Goal: Download file/media

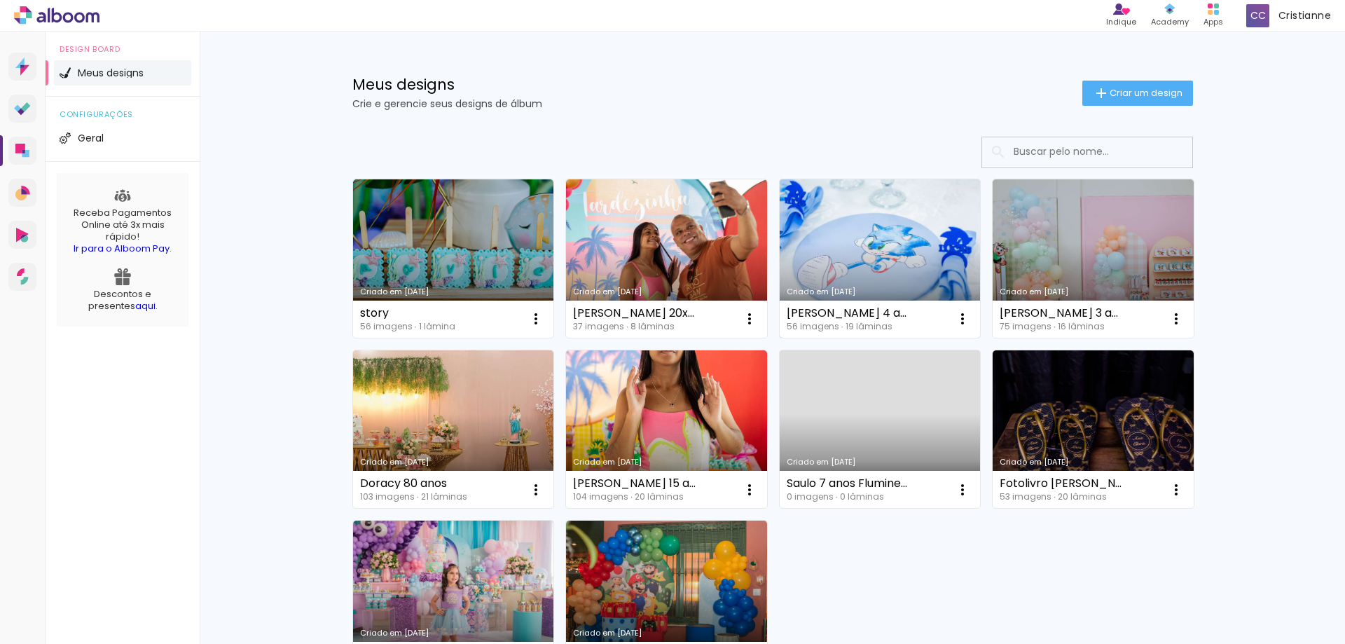
click at [893, 261] on link "Criado em [DATE]" at bounding box center [880, 258] width 201 height 158
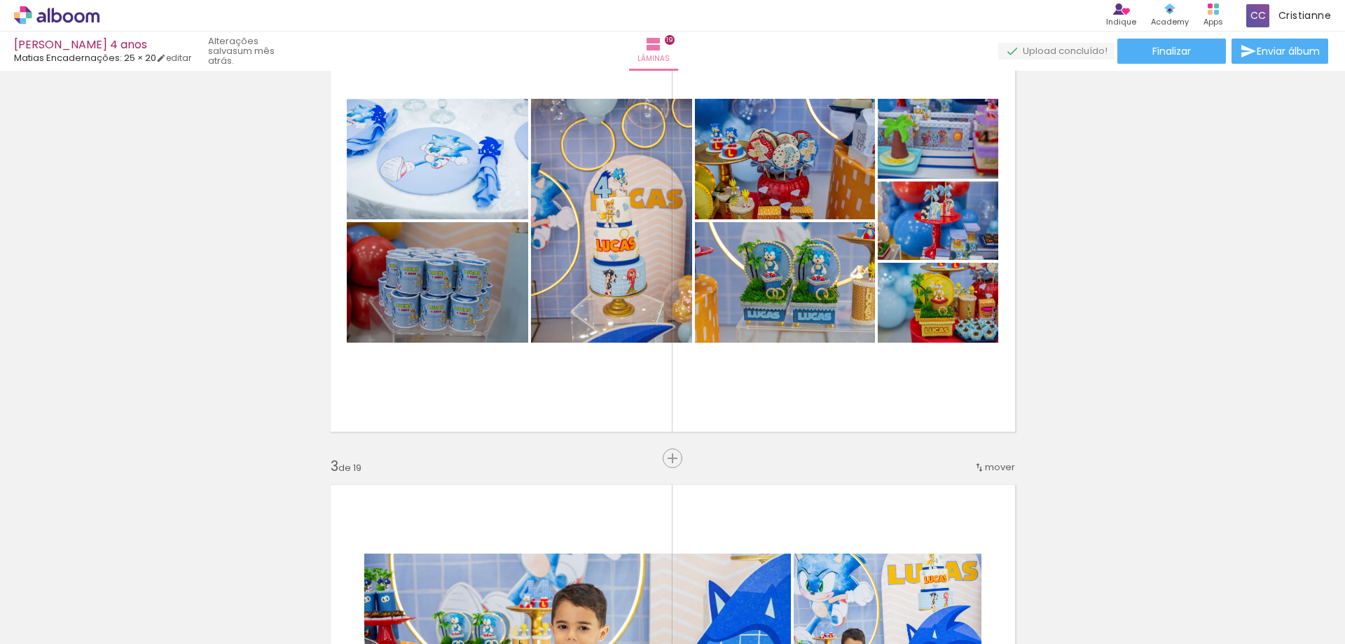
scroll to position [560, 0]
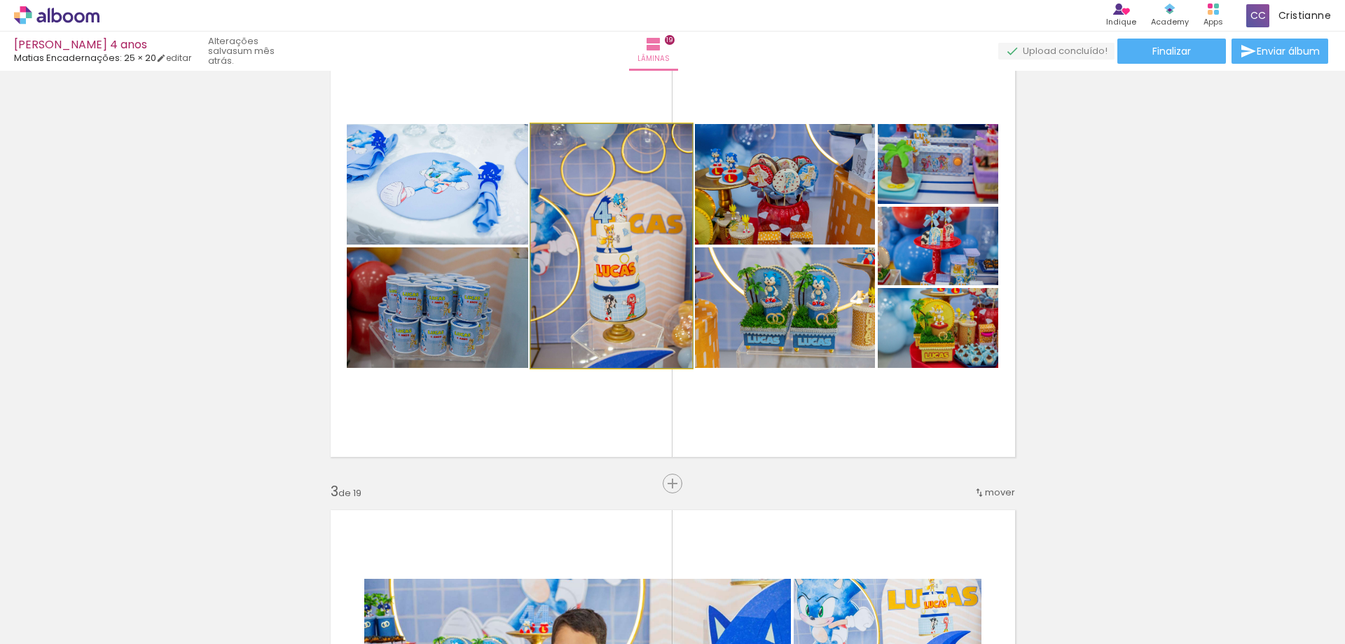
click at [567, 280] on quentale-photo at bounding box center [611, 246] width 161 height 244
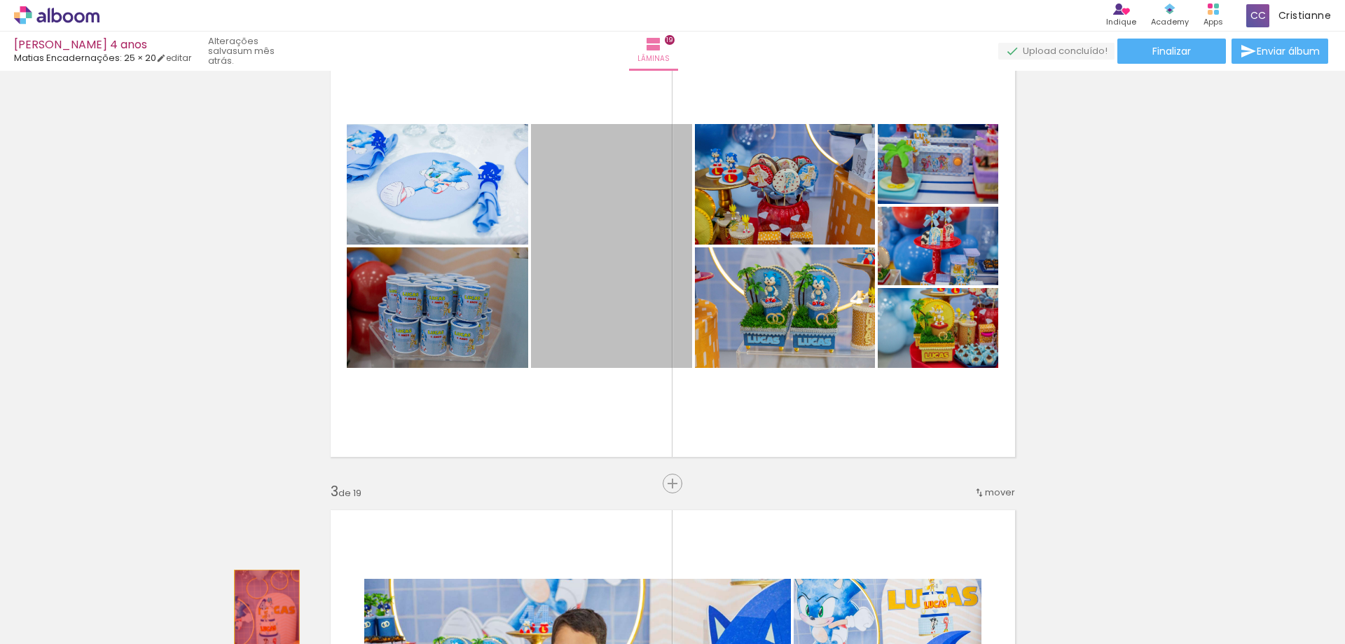
drag, startPoint x: 600, startPoint y: 286, endPoint x: 1274, endPoint y: 512, distance: 711.4
click at [261, 618] on quentale-workspace at bounding box center [672, 322] width 1345 height 644
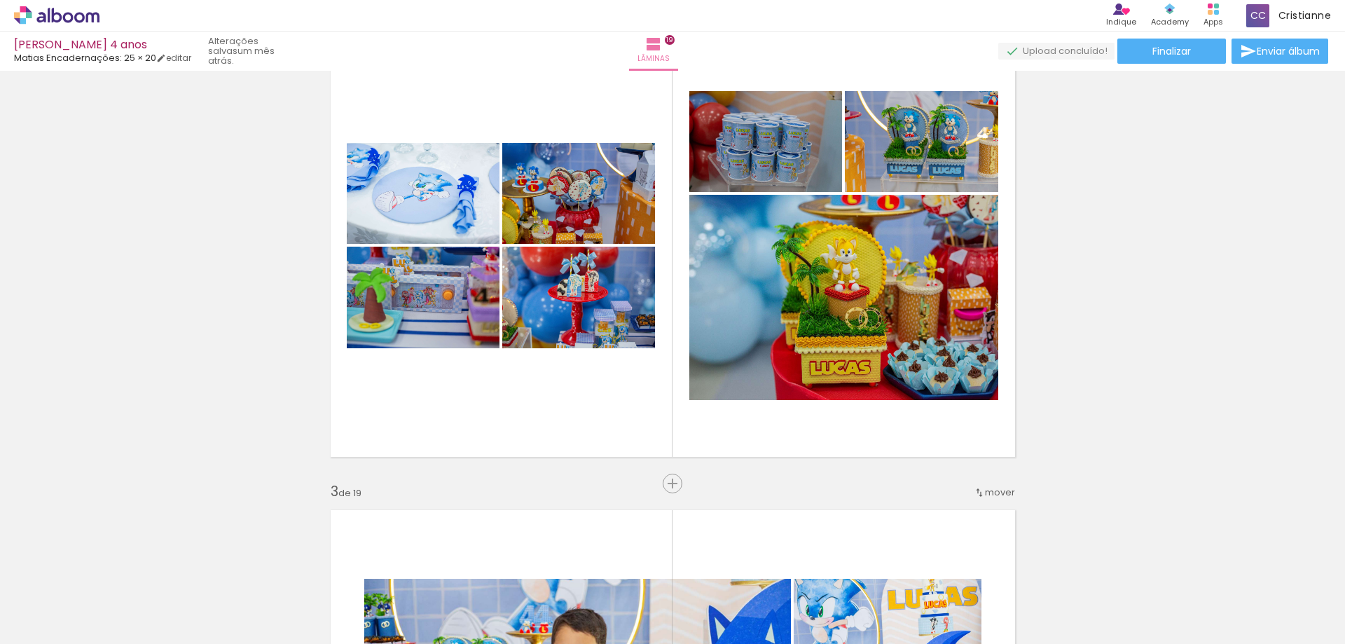
click at [195, 567] on iron-icon at bounding box center [188, 568] width 15 height 15
click at [0, 0] on span "Adicionar Fotos" at bounding box center [0, 0] width 0 height 0
click at [0, 0] on input "file" at bounding box center [0, 0] width 0 height 0
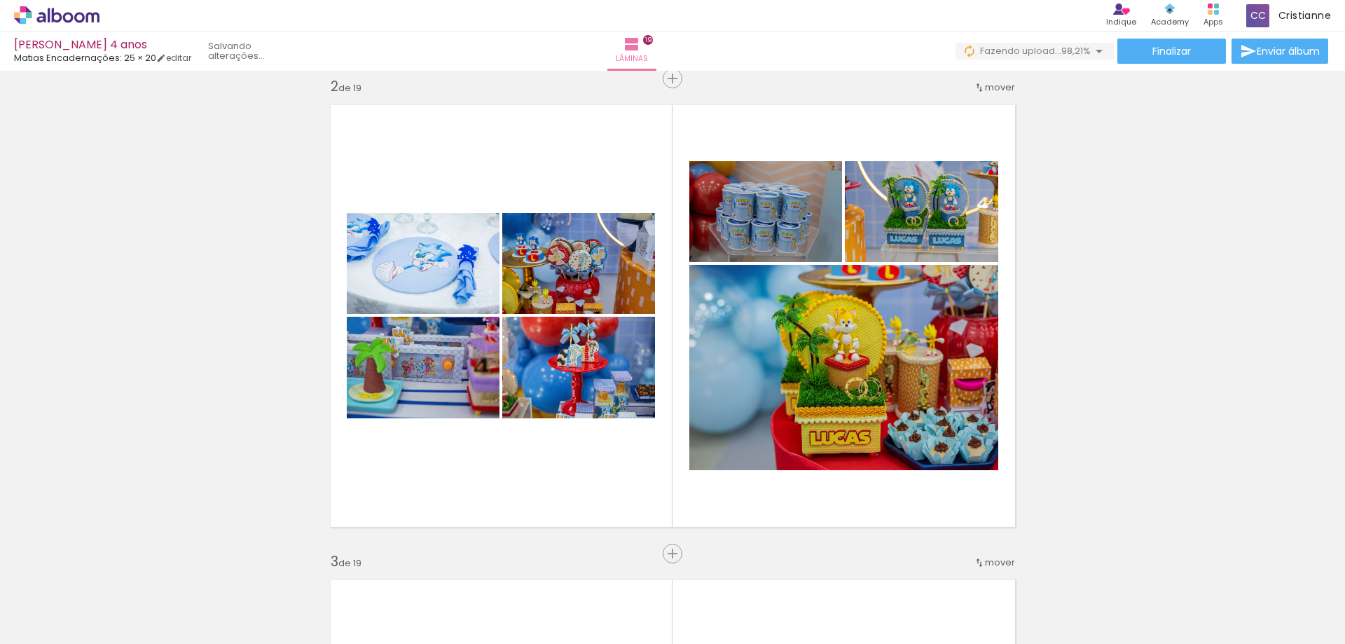
scroll to position [0, 3167]
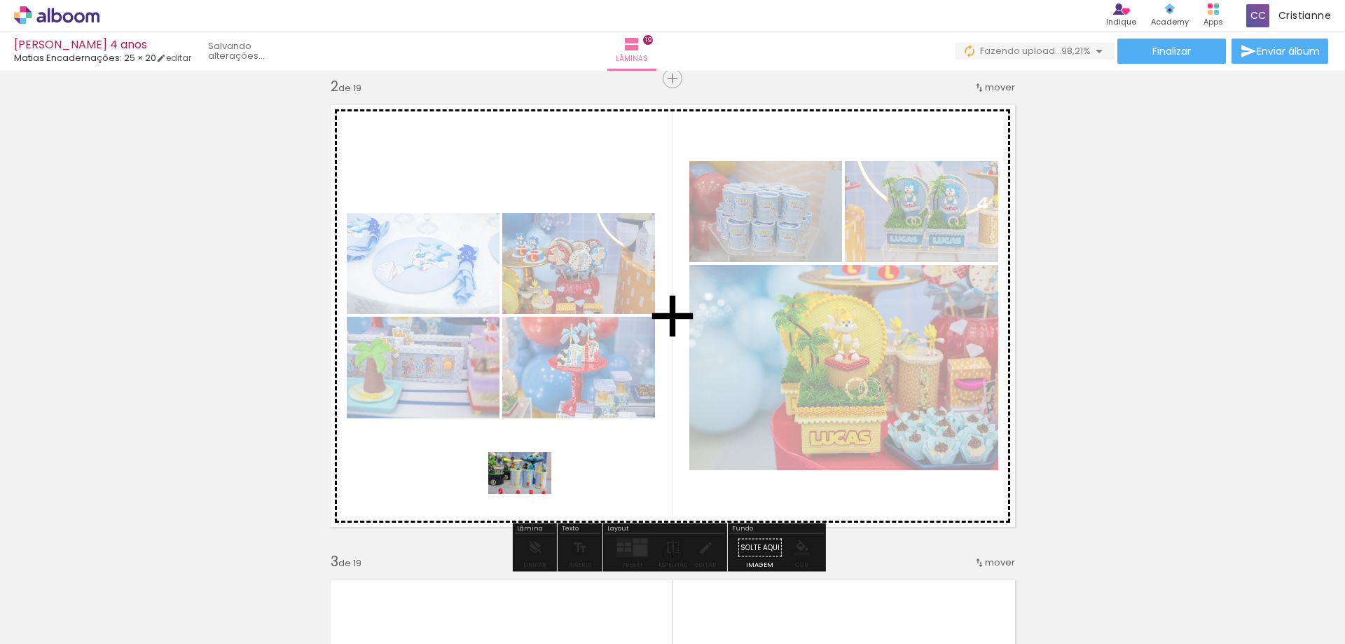
drag, startPoint x: 1301, startPoint y: 612, endPoint x: 1131, endPoint y: 444, distance: 239.2
click at [530, 493] on quentale-workspace at bounding box center [672, 322] width 1345 height 644
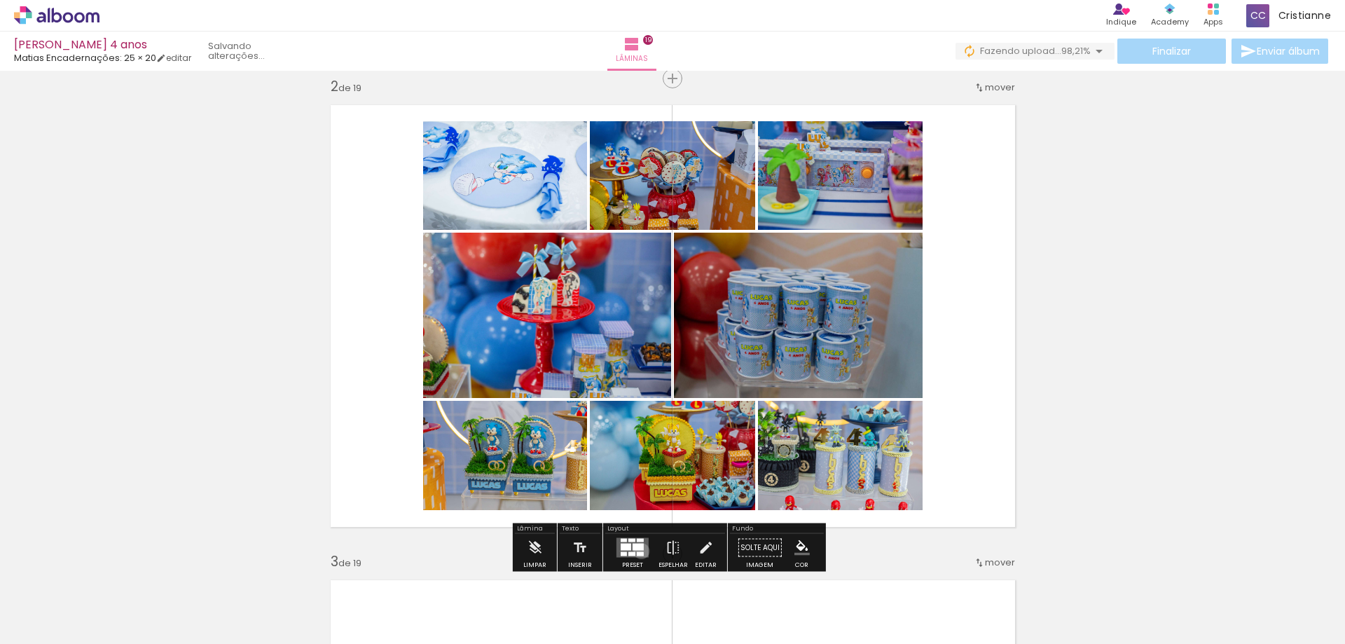
click at [638, 551] on quentale-layouter at bounding box center [632, 548] width 32 height 20
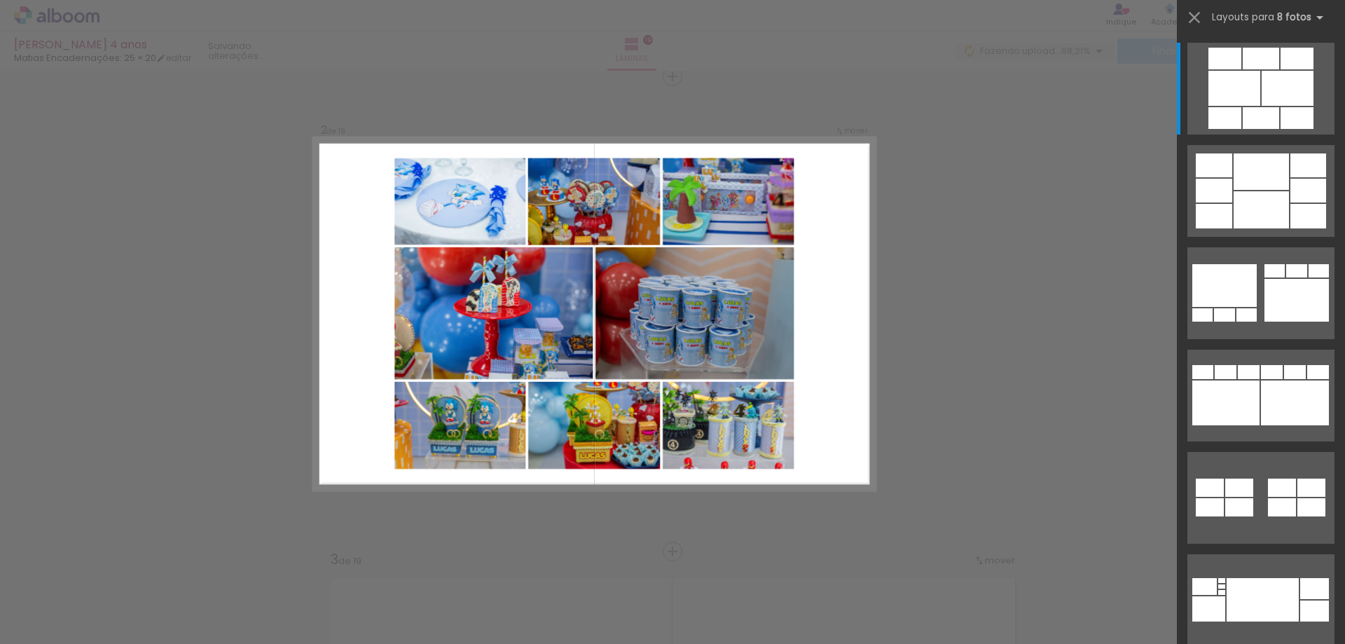
scroll to position [493, 0]
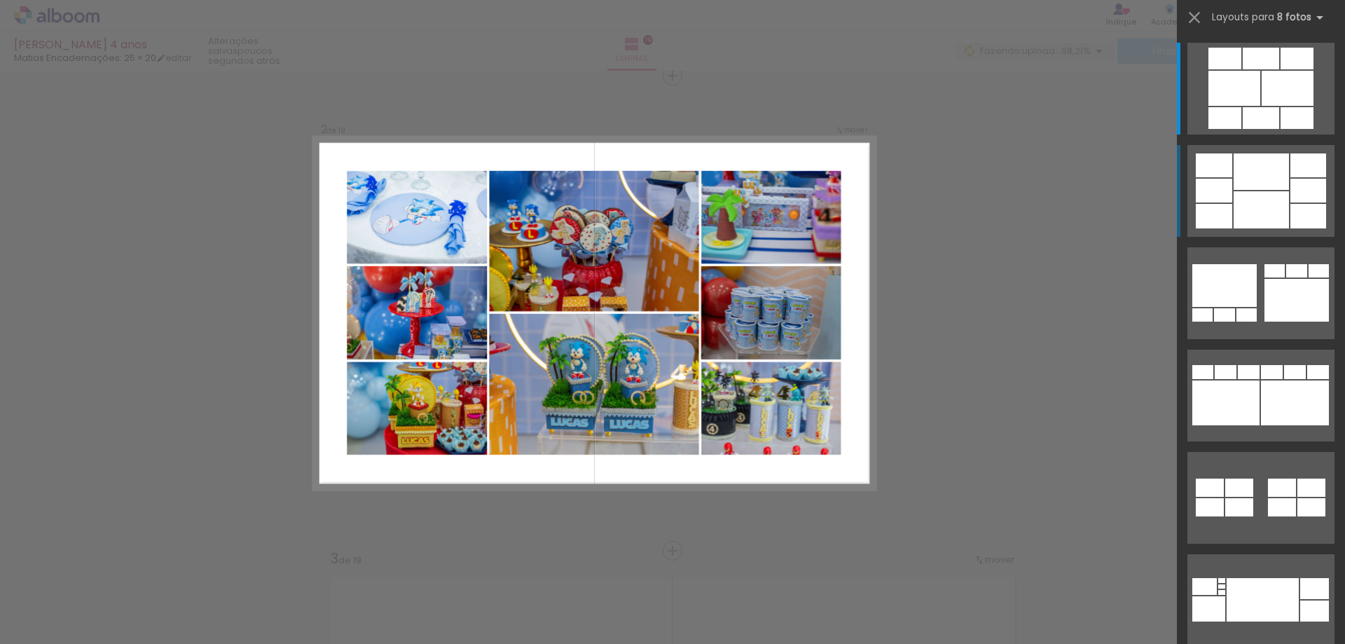
click at [1259, 200] on div at bounding box center [1260, 209] width 55 height 37
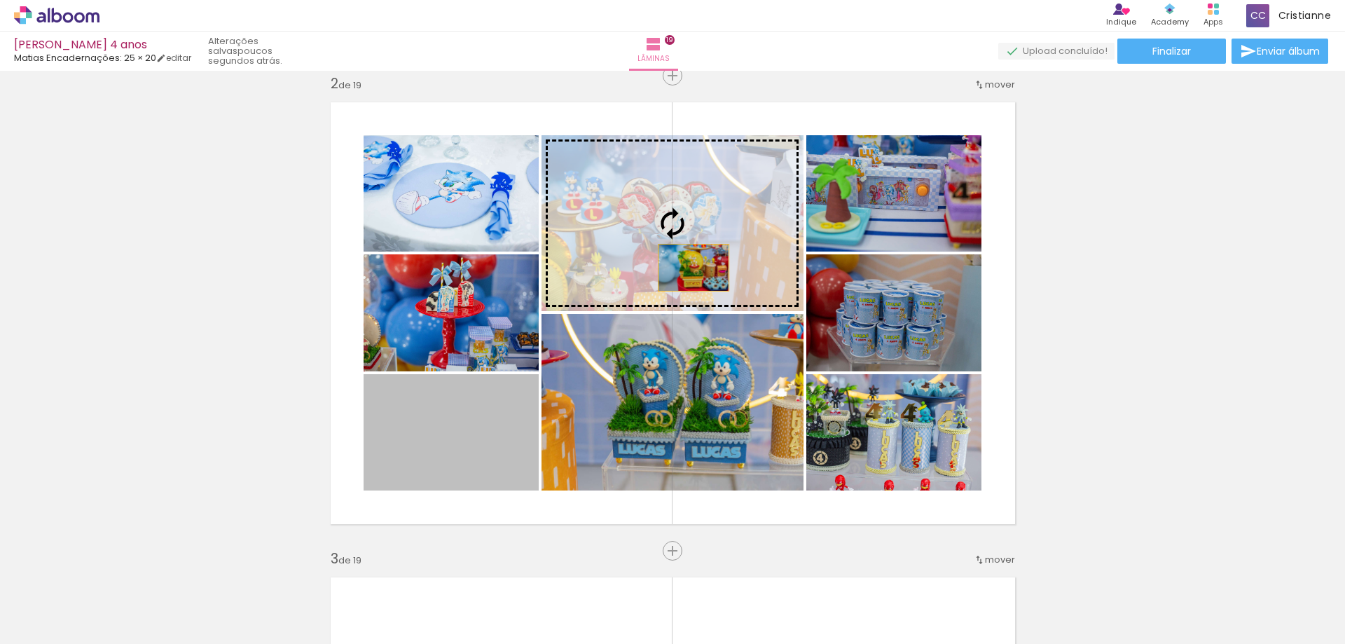
drag, startPoint x: 480, startPoint y: 422, endPoint x: 688, endPoint y: 268, distance: 258.9
click at [0, 0] on slot at bounding box center [0, 0] width 0 height 0
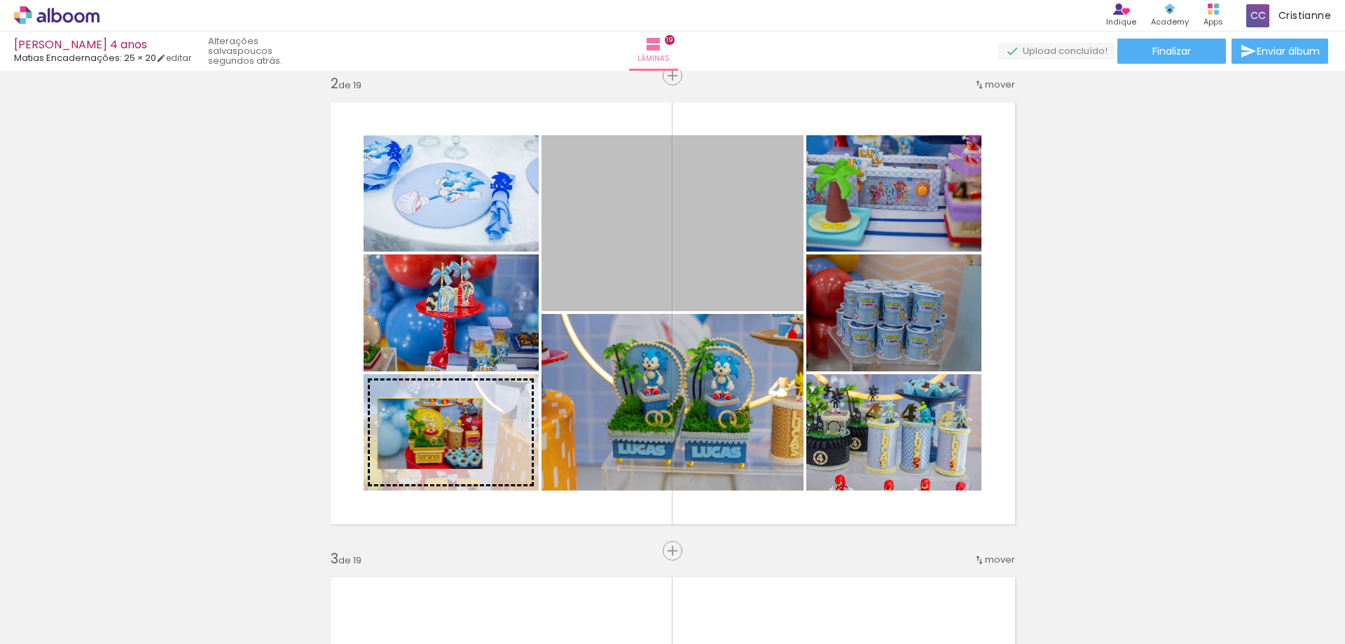
drag, startPoint x: 691, startPoint y: 282, endPoint x: 546, endPoint y: 384, distance: 178.0
click at [0, 0] on slot at bounding box center [0, 0] width 0 height 0
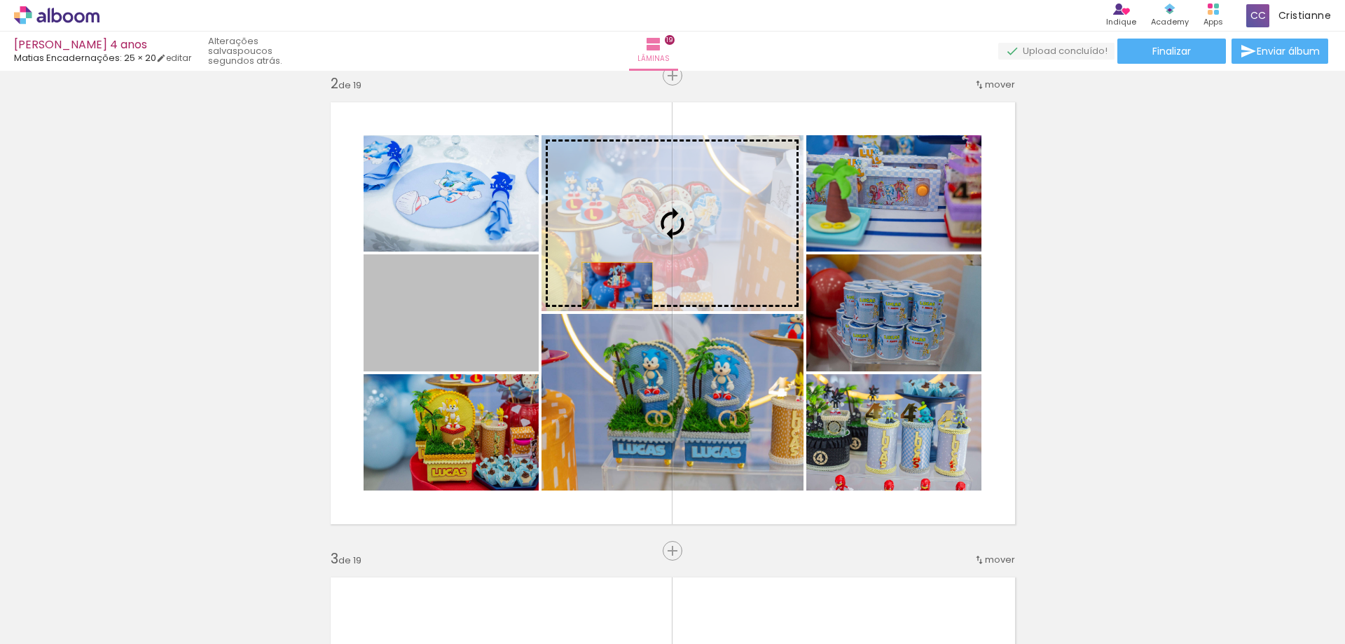
drag, startPoint x: 448, startPoint y: 333, endPoint x: 1045, endPoint y: 216, distance: 608.1
click at [0, 0] on slot at bounding box center [0, 0] width 0 height 0
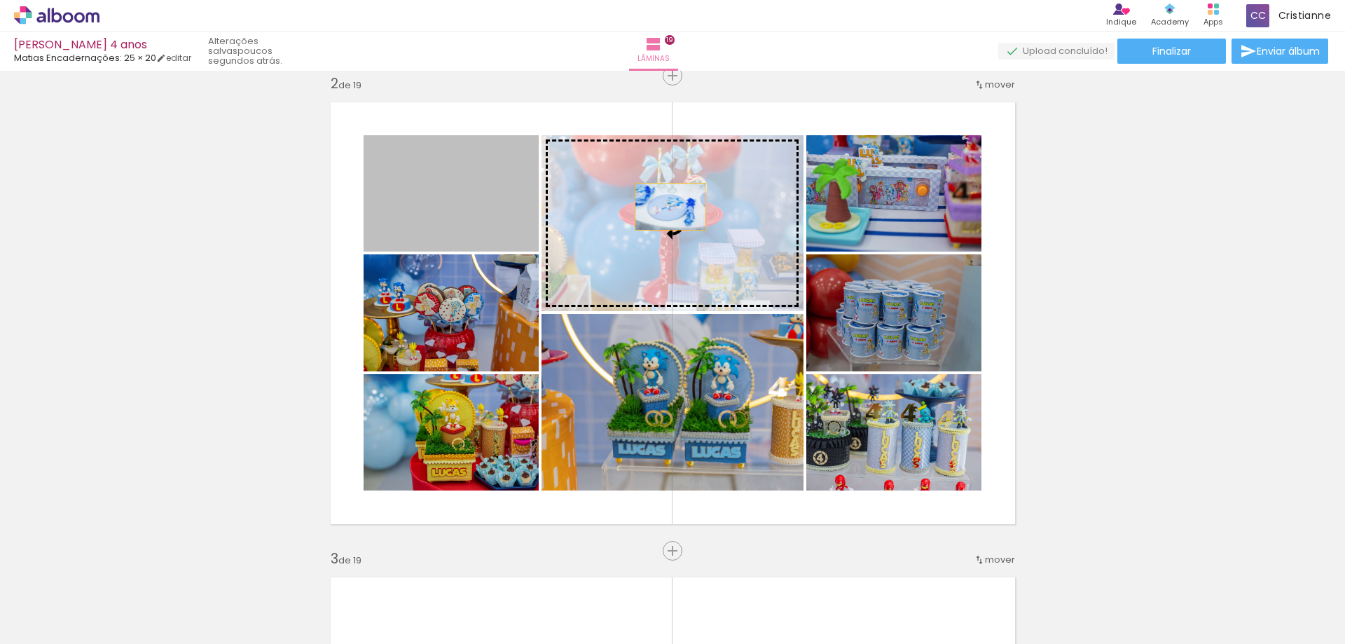
drag, startPoint x: 506, startPoint y: 209, endPoint x: 1020, endPoint y: 235, distance: 514.0
click at [0, 0] on slot at bounding box center [0, 0] width 0 height 0
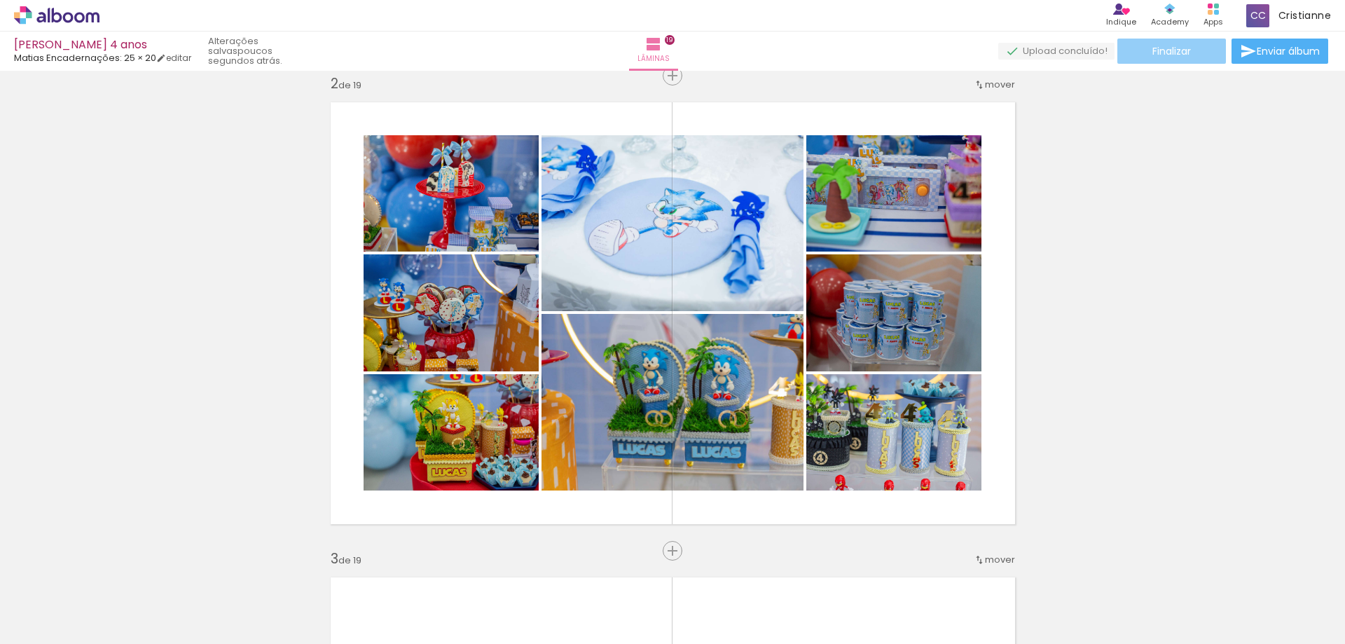
click at [1160, 49] on span "Finalizar" at bounding box center [1171, 51] width 39 height 10
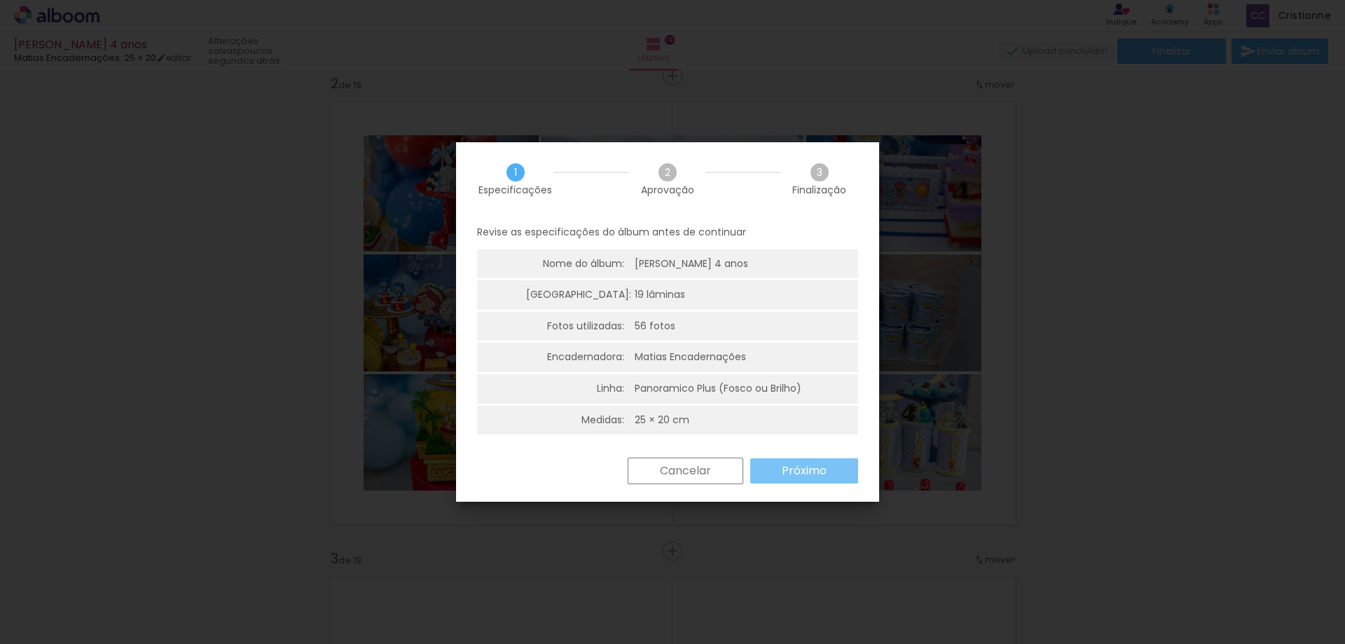
click at [0, 0] on paper-button "Próximo" at bounding box center [0, 0] width 0 height 0
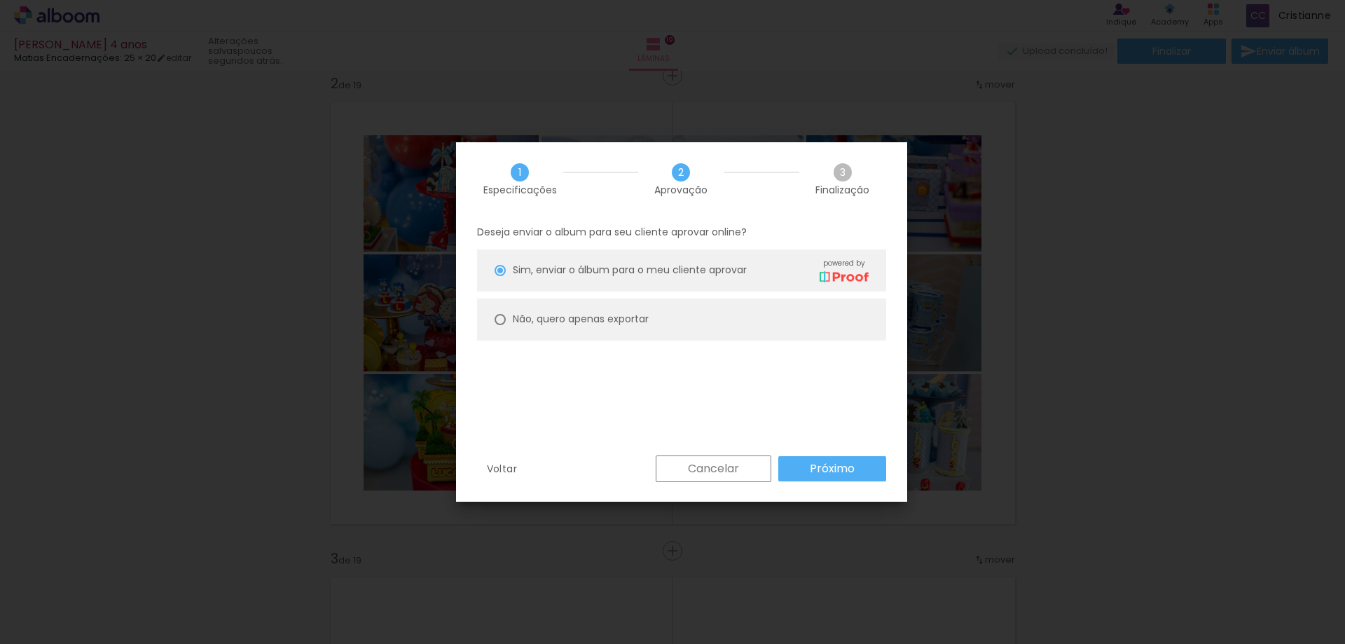
click at [0, 0] on slot "Não, quero apenas exportar" at bounding box center [0, 0] width 0 height 0
type paper-radio-button "on"
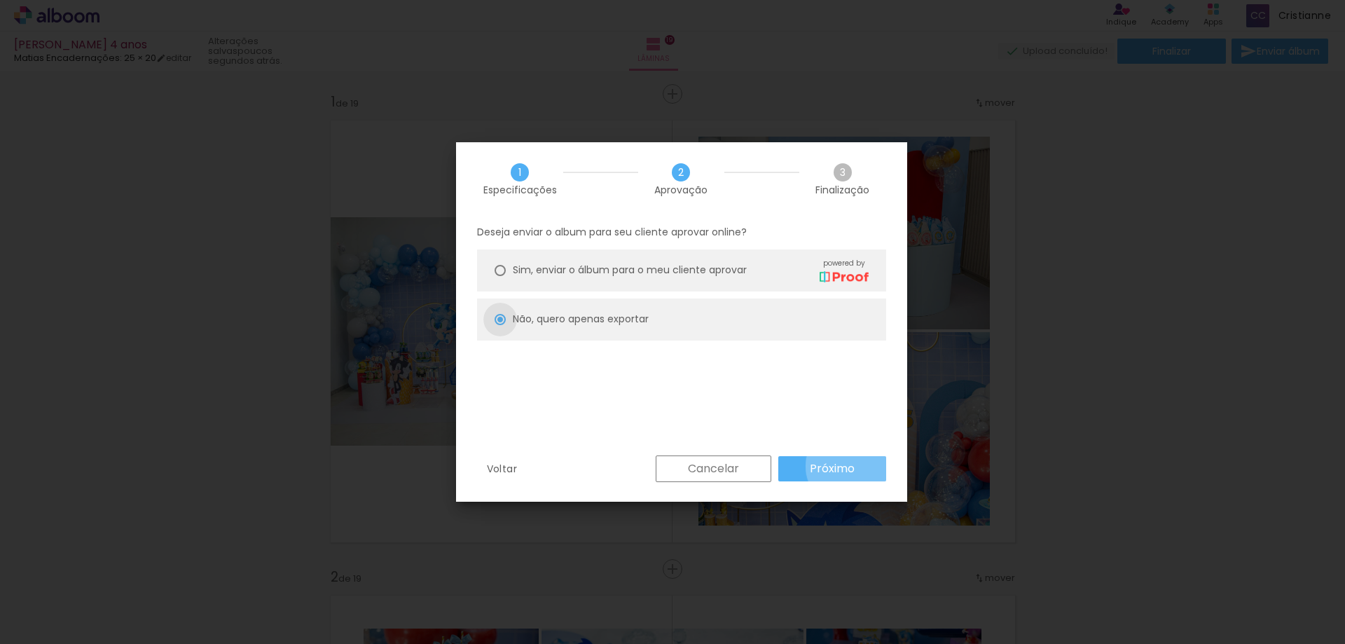
click at [0, 0] on slot "Próximo" at bounding box center [0, 0] width 0 height 0
type input "Alta, 300 DPI"
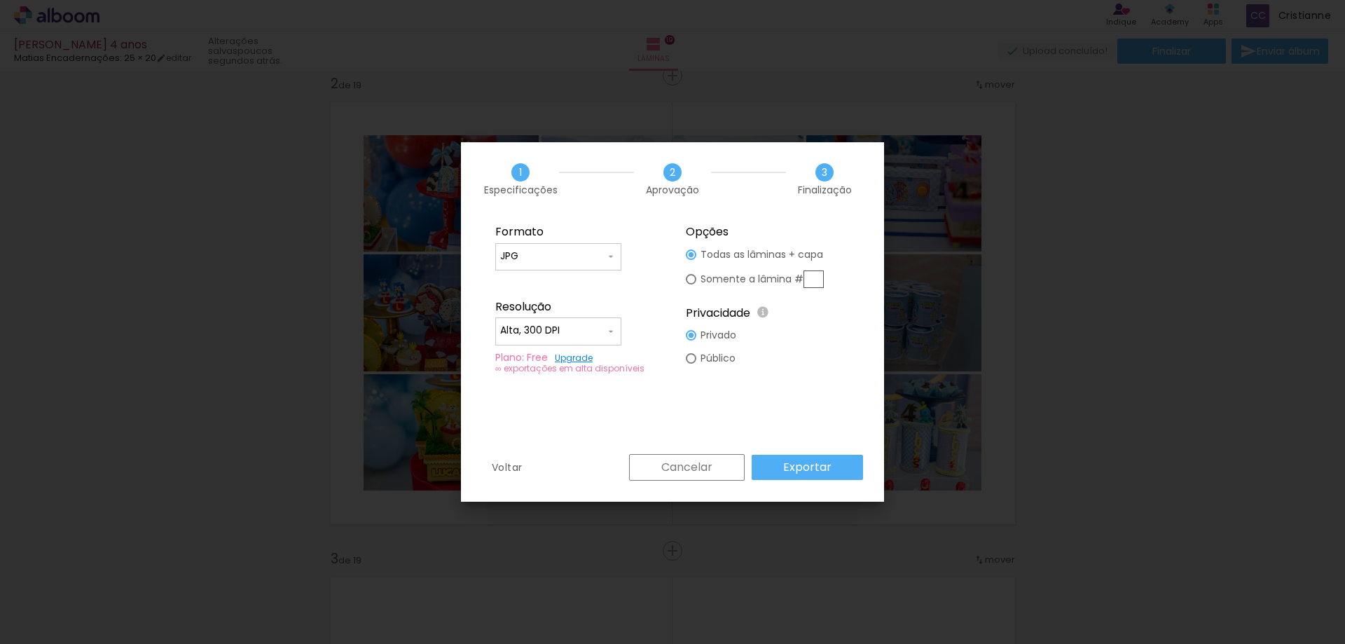
scroll to position [0, 3167]
click at [0, 0] on slot "Exportar" at bounding box center [0, 0] width 0 height 0
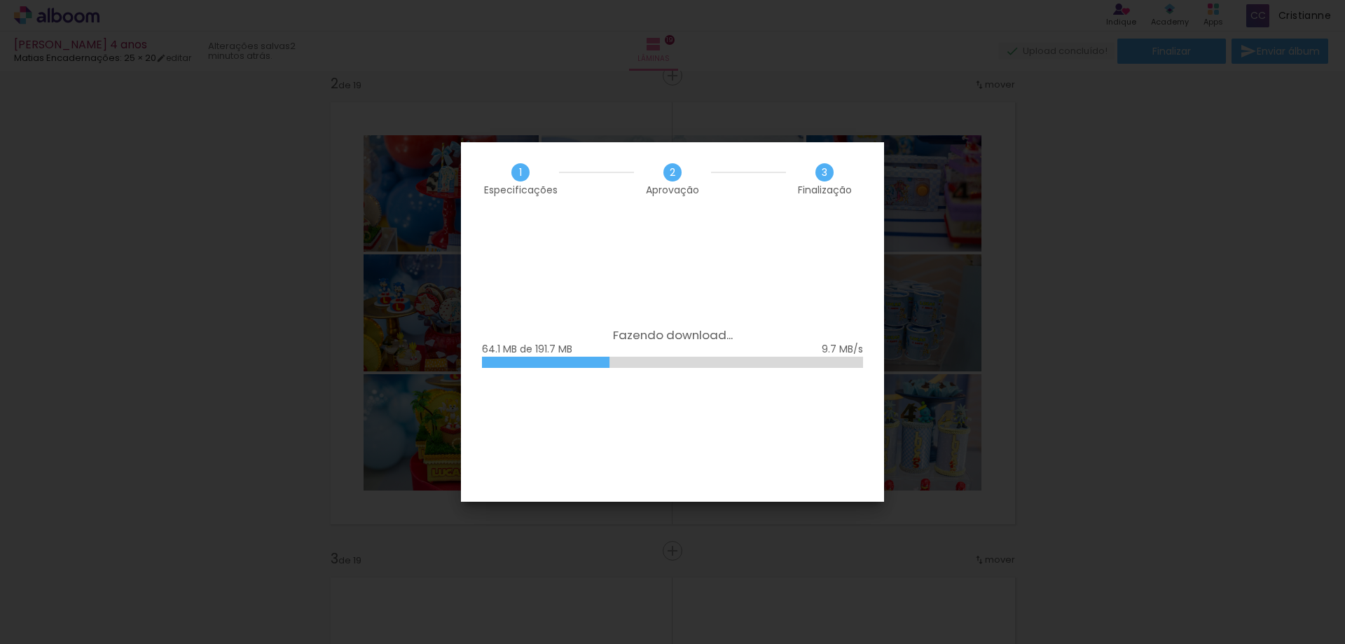
scroll to position [0, 3167]
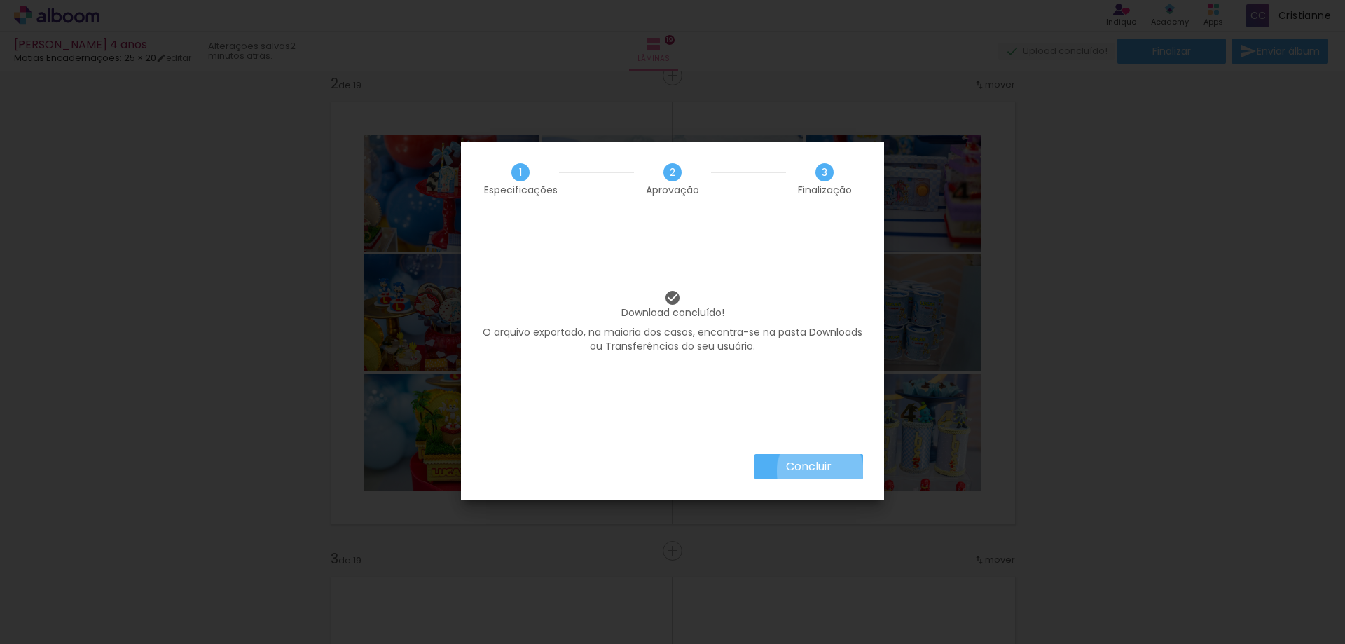
drag, startPoint x: 819, startPoint y: 471, endPoint x: 828, endPoint y: 455, distance: 18.5
click at [826, 457] on paper-button "Concluir" at bounding box center [808, 466] width 109 height 25
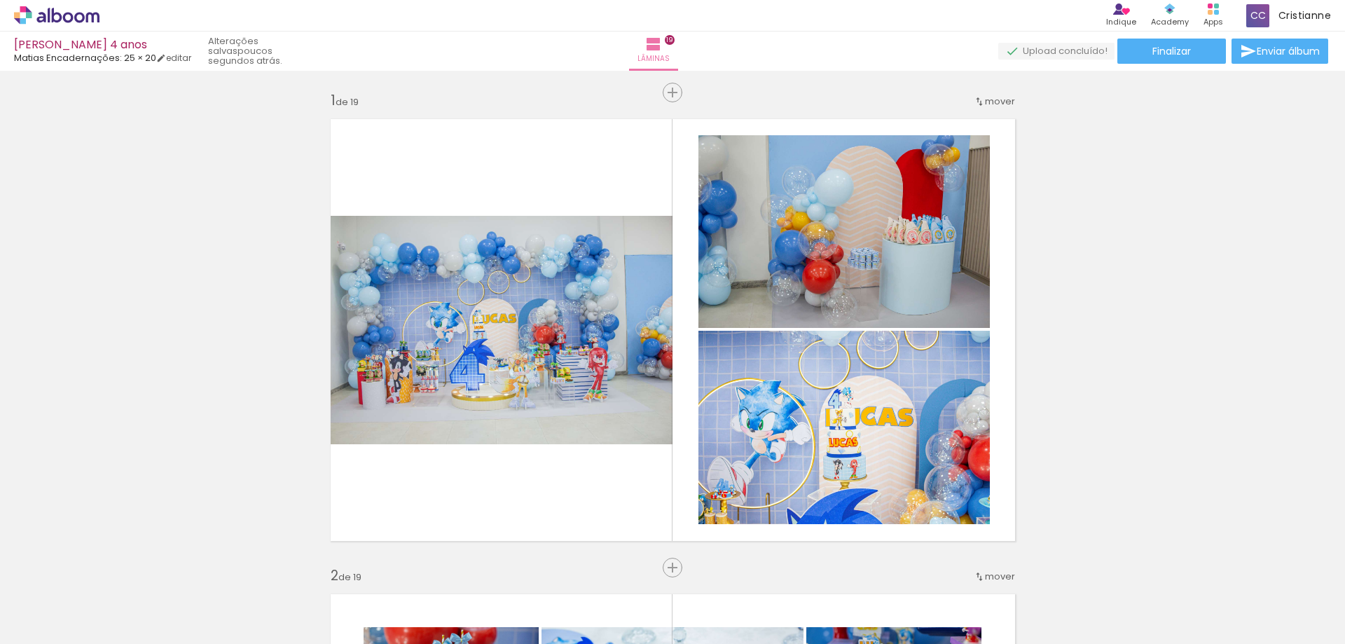
scroll to position [0, 0]
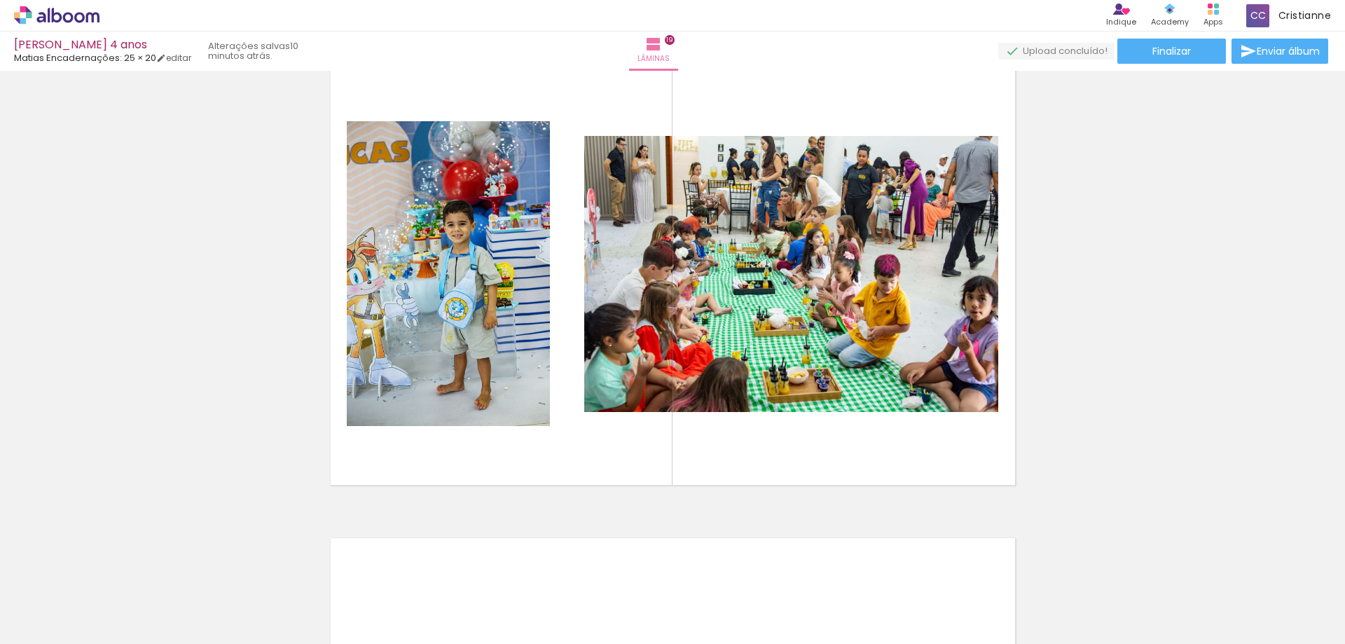
scroll to position [8615, 0]
